Goal: Information Seeking & Learning: Learn about a topic

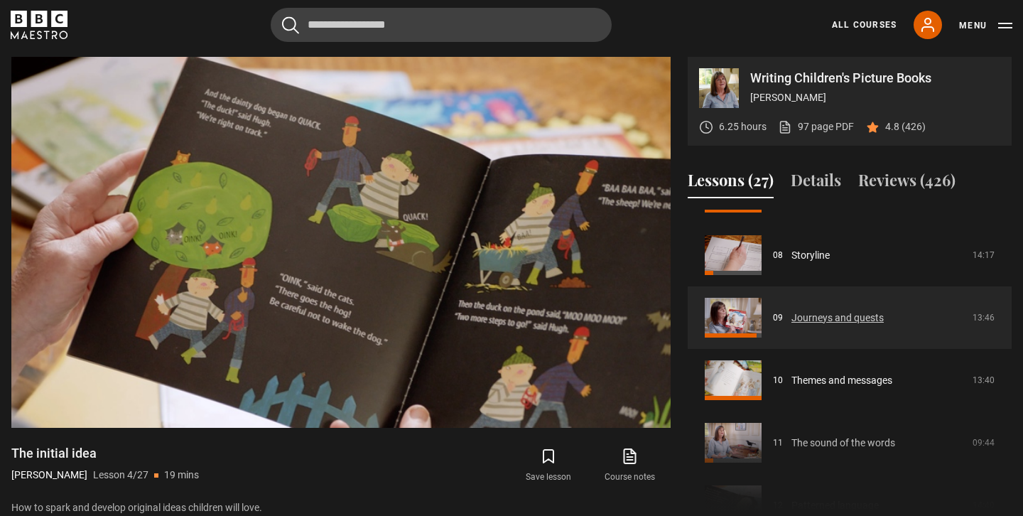
scroll to position [489, 0]
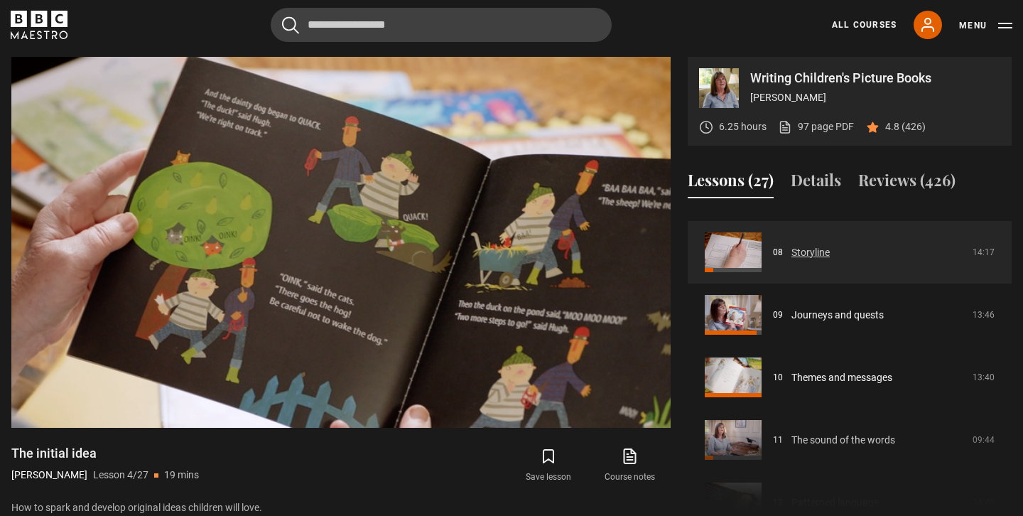
click at [791, 246] on link "Storyline" at bounding box center [810, 252] width 38 height 15
click at [808, 250] on link "Storyline" at bounding box center [810, 252] width 38 height 15
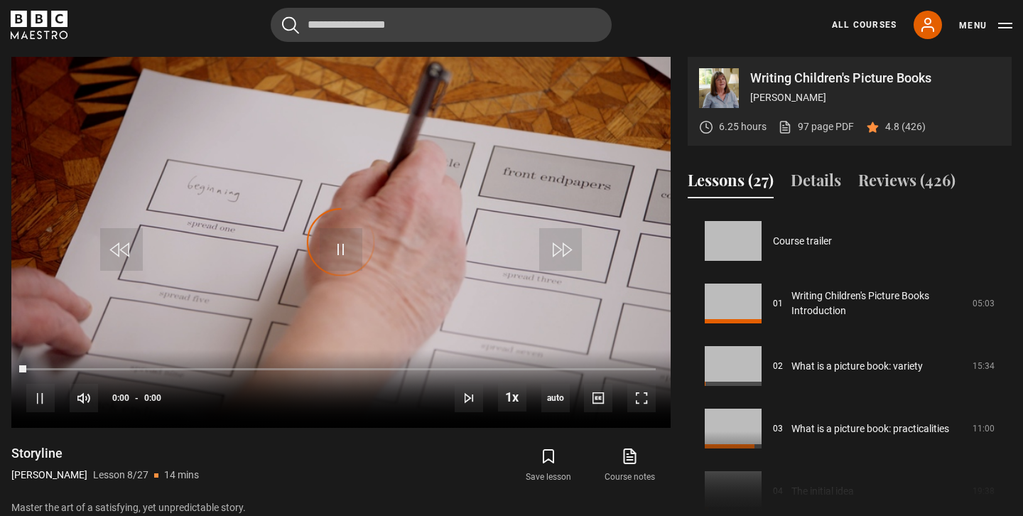
scroll to position [438, 0]
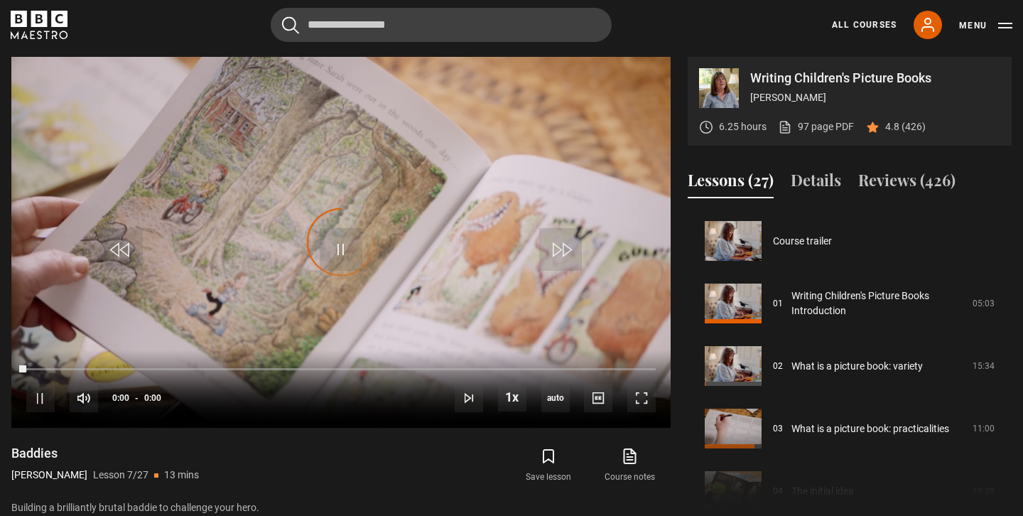
scroll to position [375, 0]
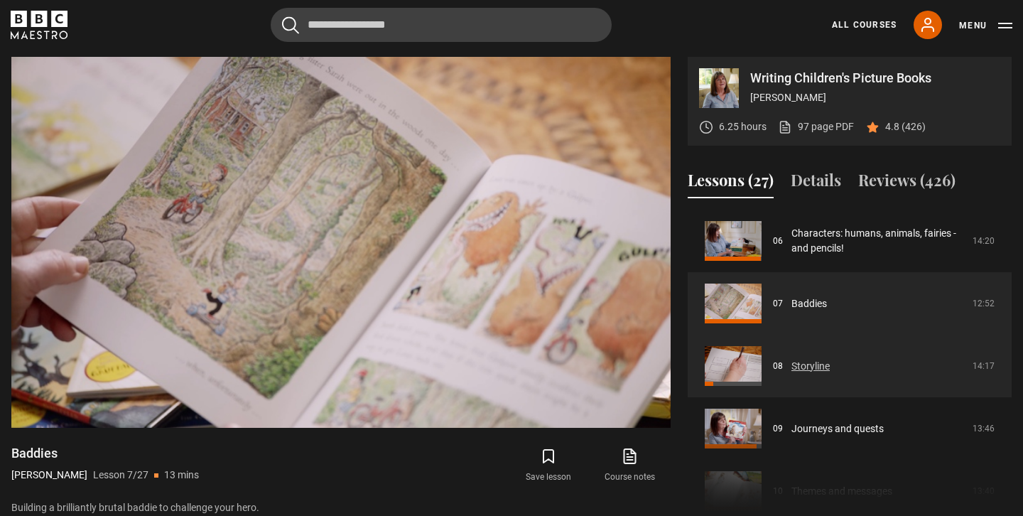
click at [808, 366] on link "Storyline" at bounding box center [810, 366] width 38 height 15
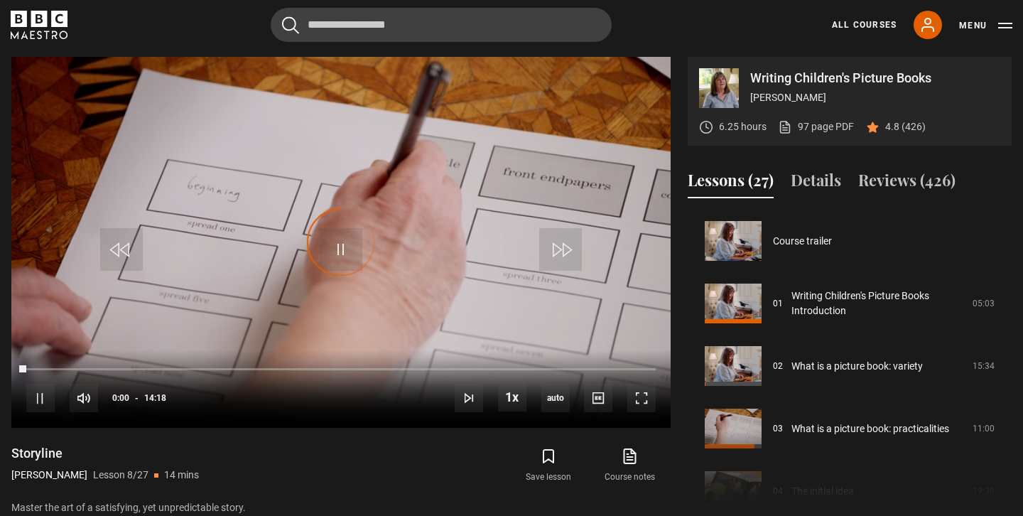
scroll to position [438, 0]
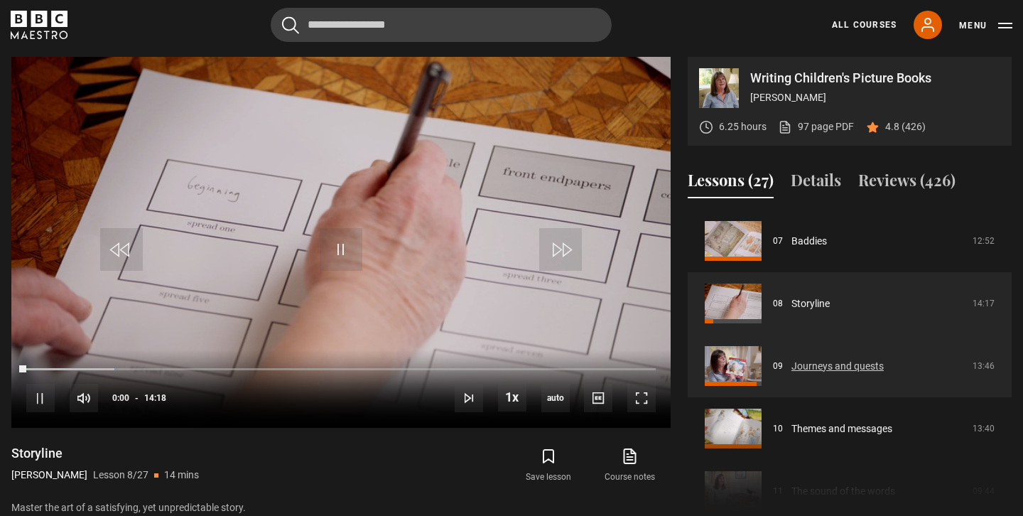
click at [823, 362] on link "Journeys and quests" at bounding box center [837, 366] width 92 height 15
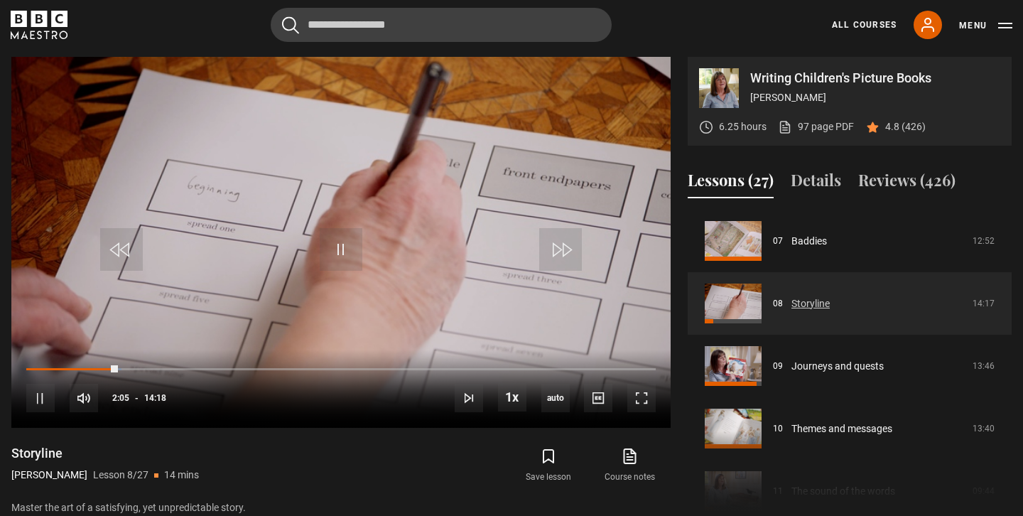
click at [818, 301] on link "Storyline" at bounding box center [810, 303] width 38 height 15
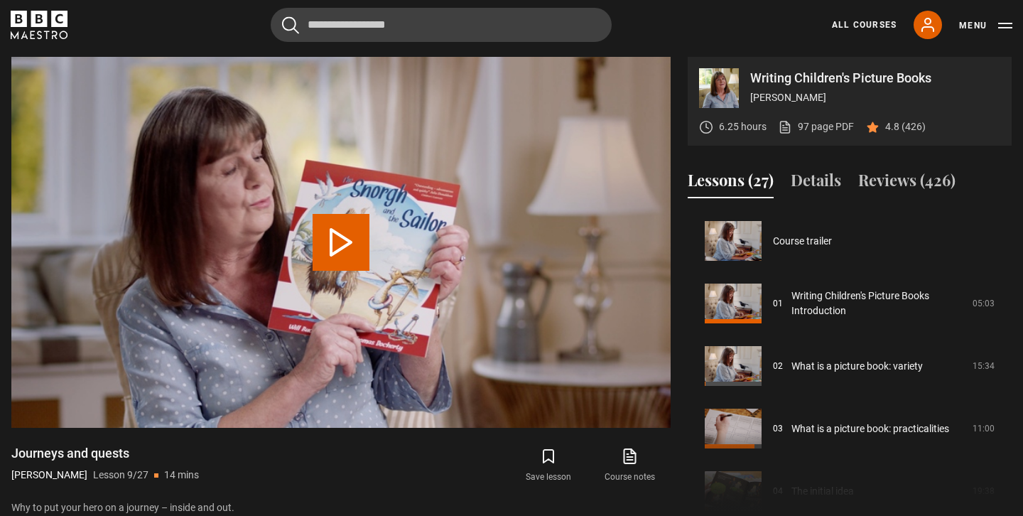
scroll to position [500, 0]
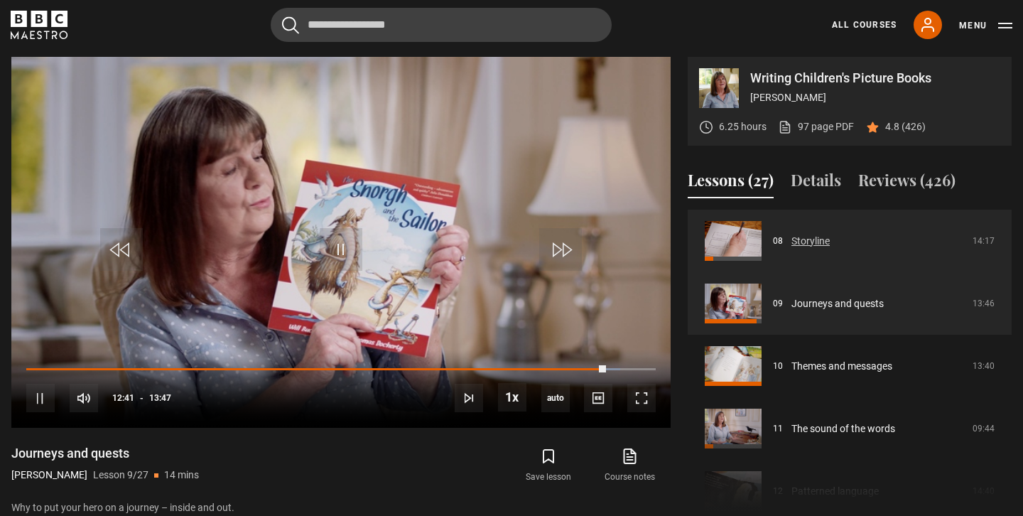
click at [801, 238] on link "Storyline" at bounding box center [810, 241] width 38 height 15
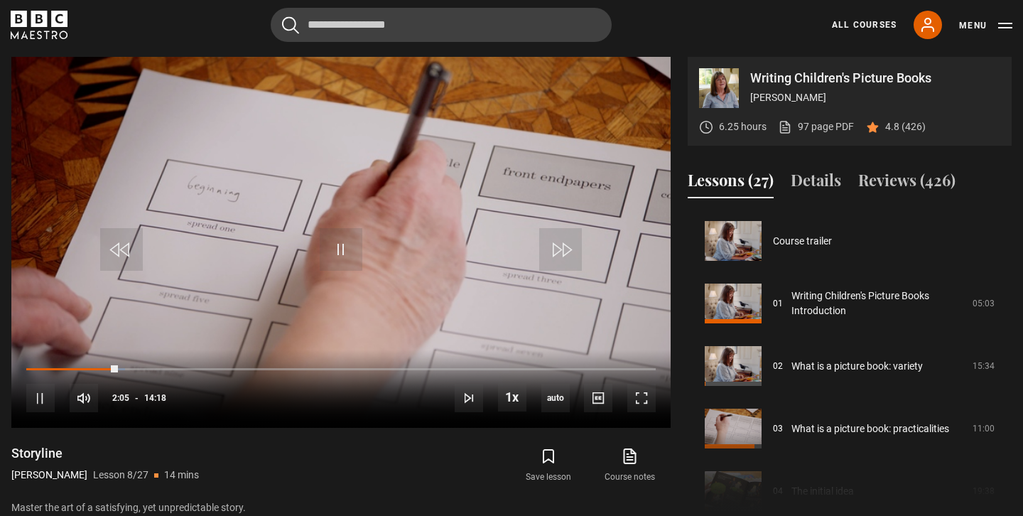
scroll to position [438, 0]
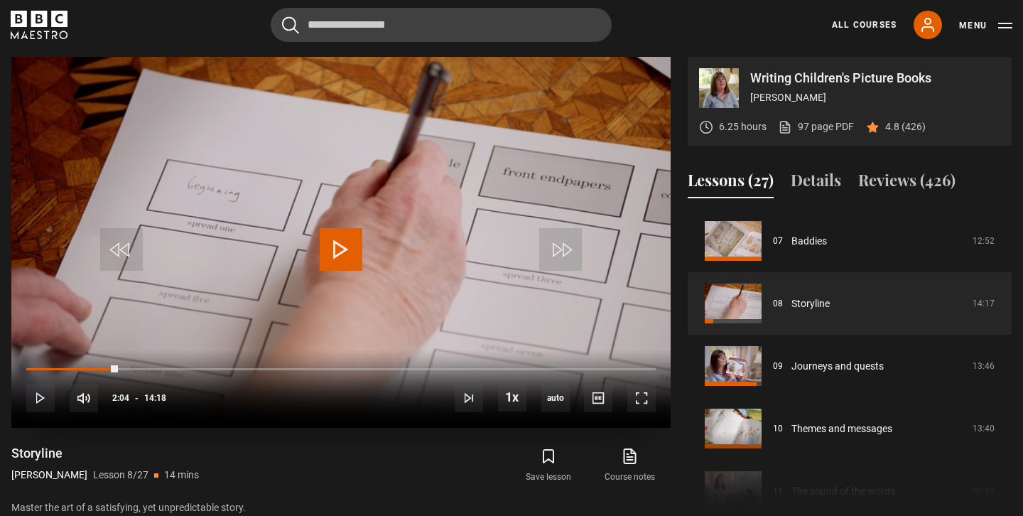
drag, startPoint x: 117, startPoint y: 368, endPoint x: 28, endPoint y: 364, distance: 88.9
click at [28, 364] on div "10s Skip Back 10 seconds Play 10s Skip Forward 10 seconds Loaded : 0.58% 01:58 …" at bounding box center [340, 388] width 659 height 79
click at [445, 314] on video "Video Player" at bounding box center [340, 242] width 659 height 371
click at [349, 249] on span "Video Player" at bounding box center [341, 249] width 43 height 43
click at [644, 396] on span "Video Player" at bounding box center [641, 398] width 28 height 28
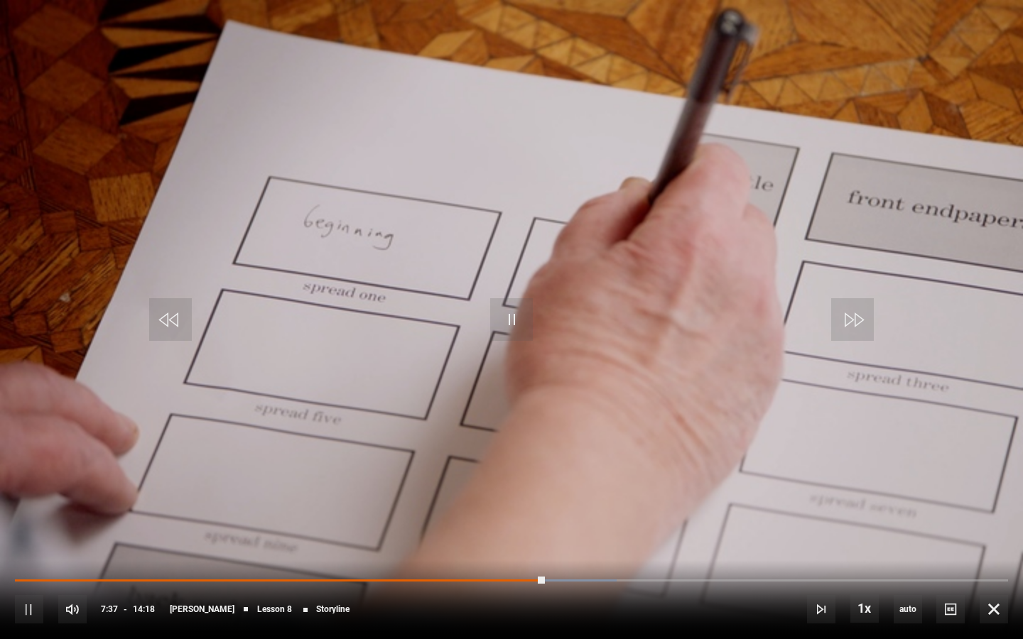
click at [124, 94] on video "Video Player" at bounding box center [511, 319] width 1023 height 639
